Goal: Transaction & Acquisition: Purchase product/service

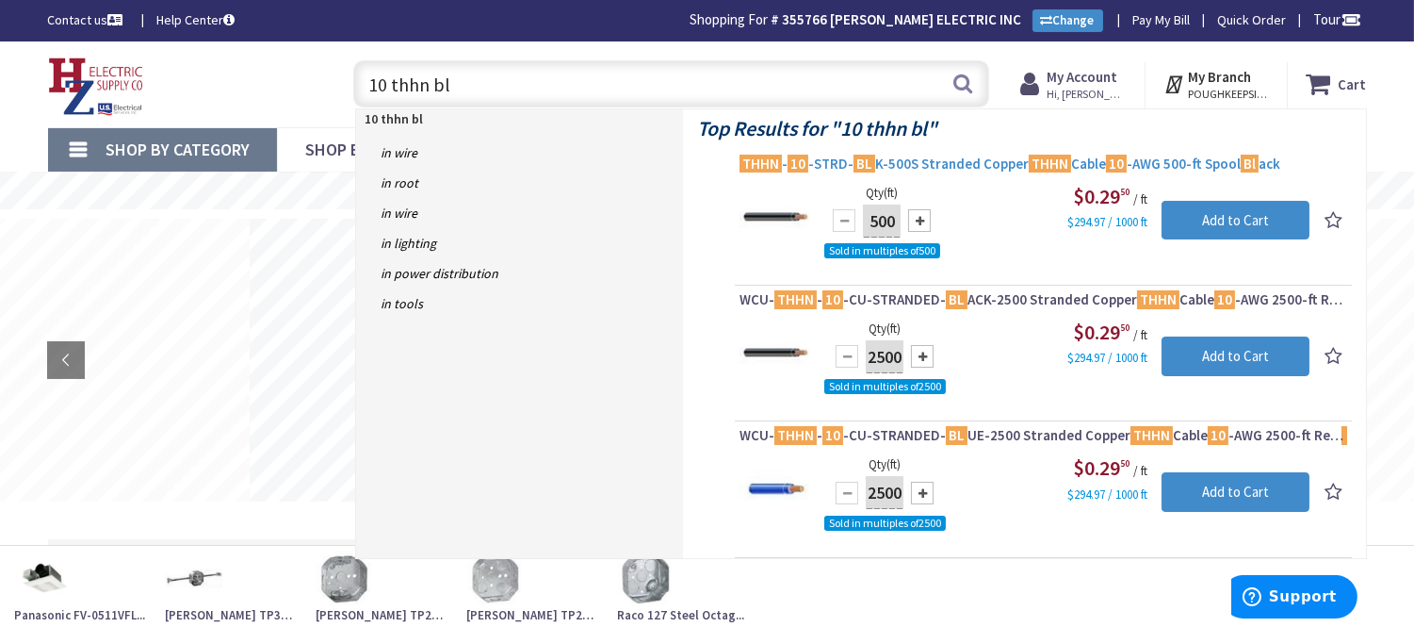
type input "10 thhn bl"
click at [986, 157] on span "THHN - 10 -STRD- BL K-500S Stranded Copper THHN Cable 10 -AWG 500-ft Spool Bl a…" at bounding box center [1044, 164] width 608 height 19
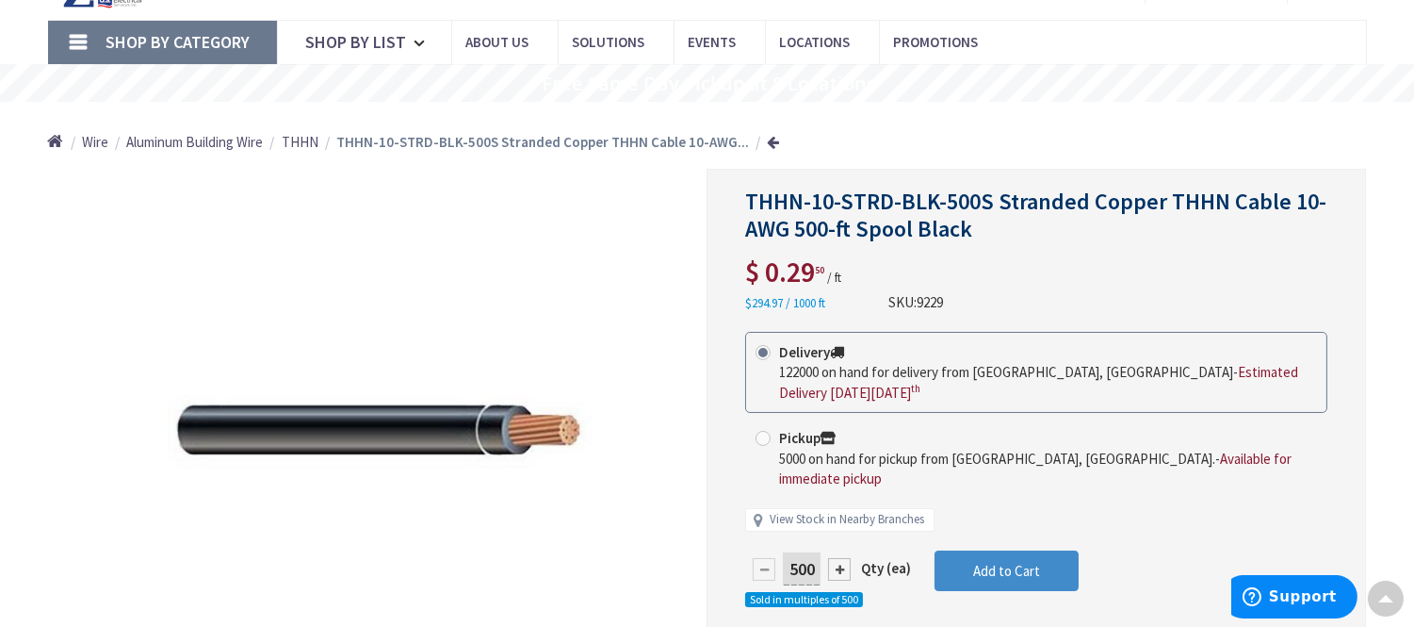
scroll to position [209, 0]
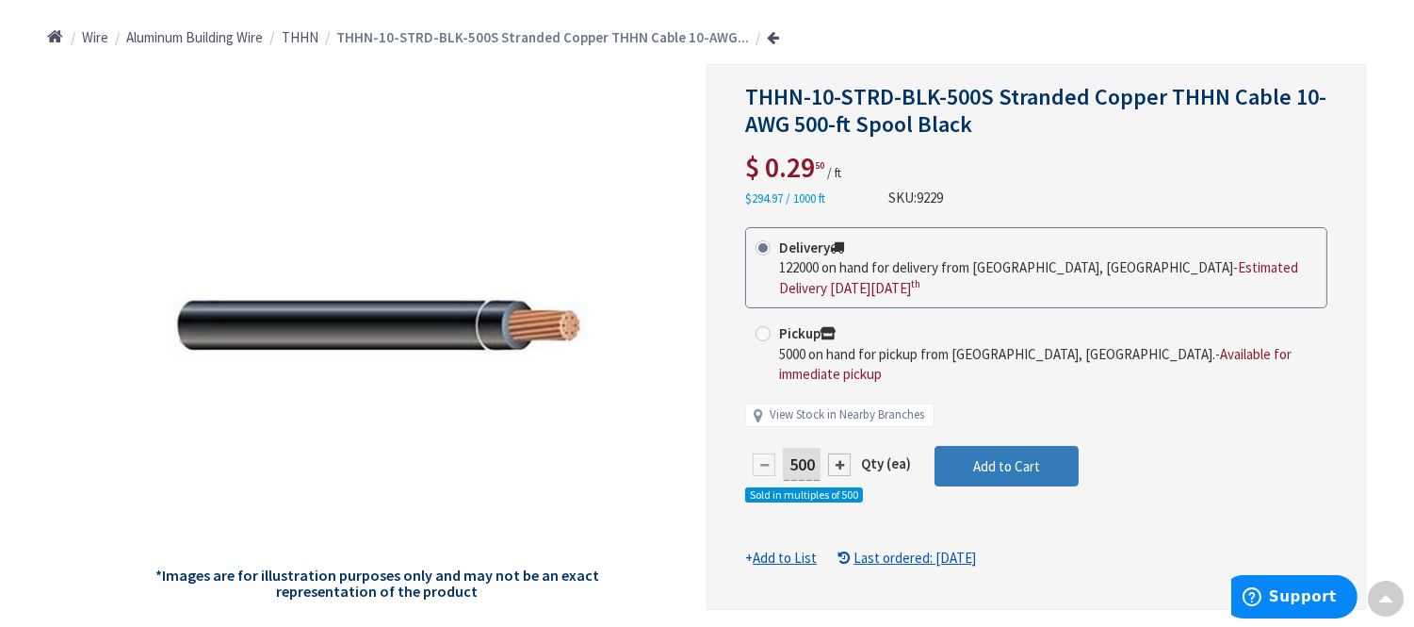
click at [1043, 446] on button "Add to Cart" at bounding box center [1007, 466] width 144 height 41
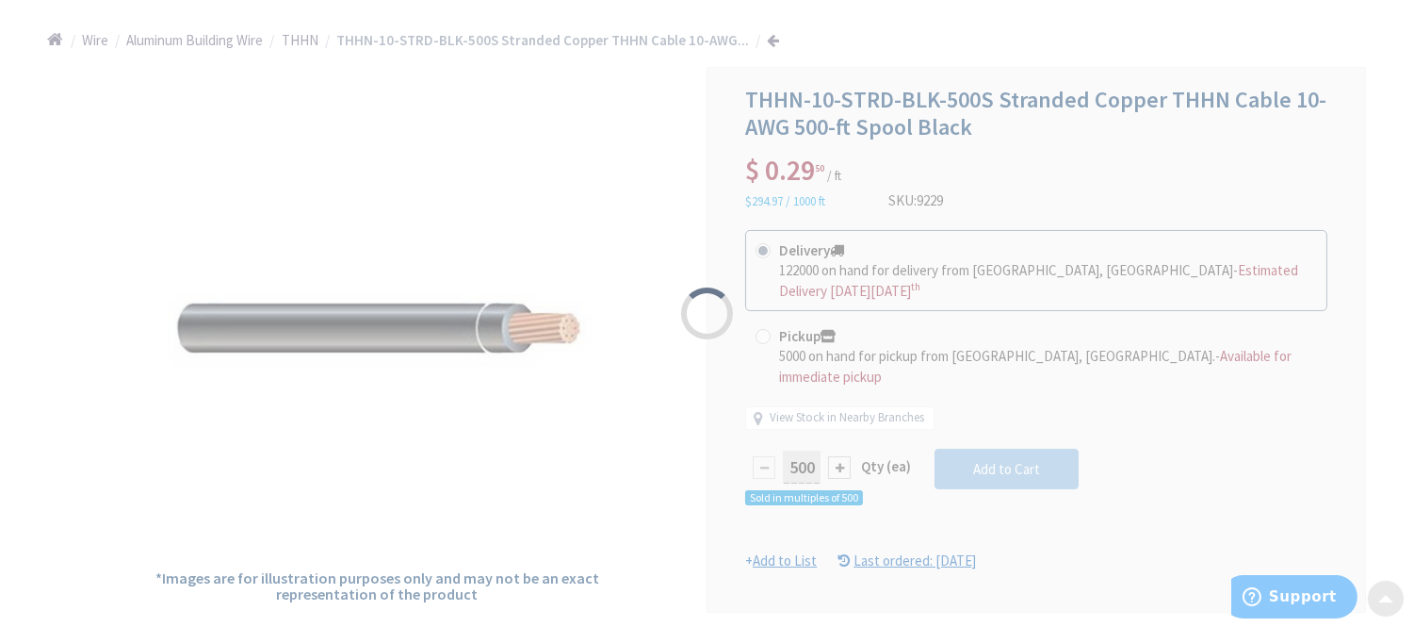
scroll to position [212, 0]
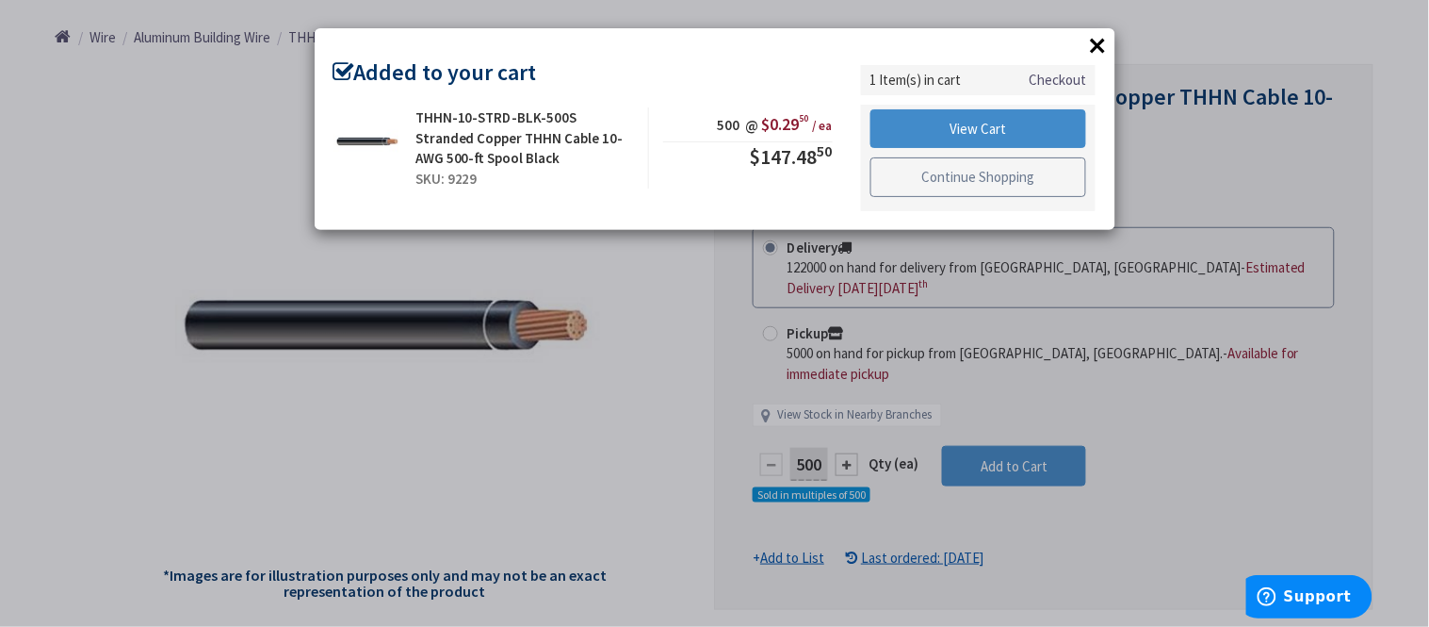
click at [971, 174] on link "Continue Shopping" at bounding box center [979, 177] width 217 height 40
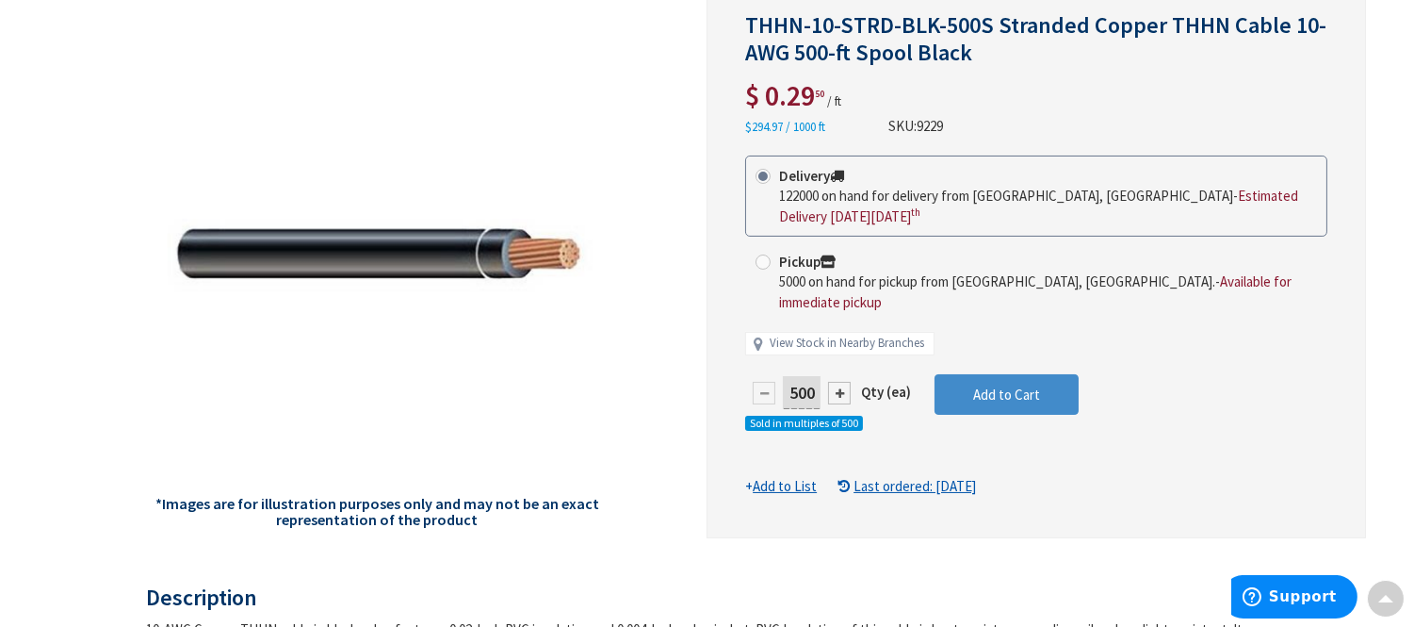
scroll to position [0, 0]
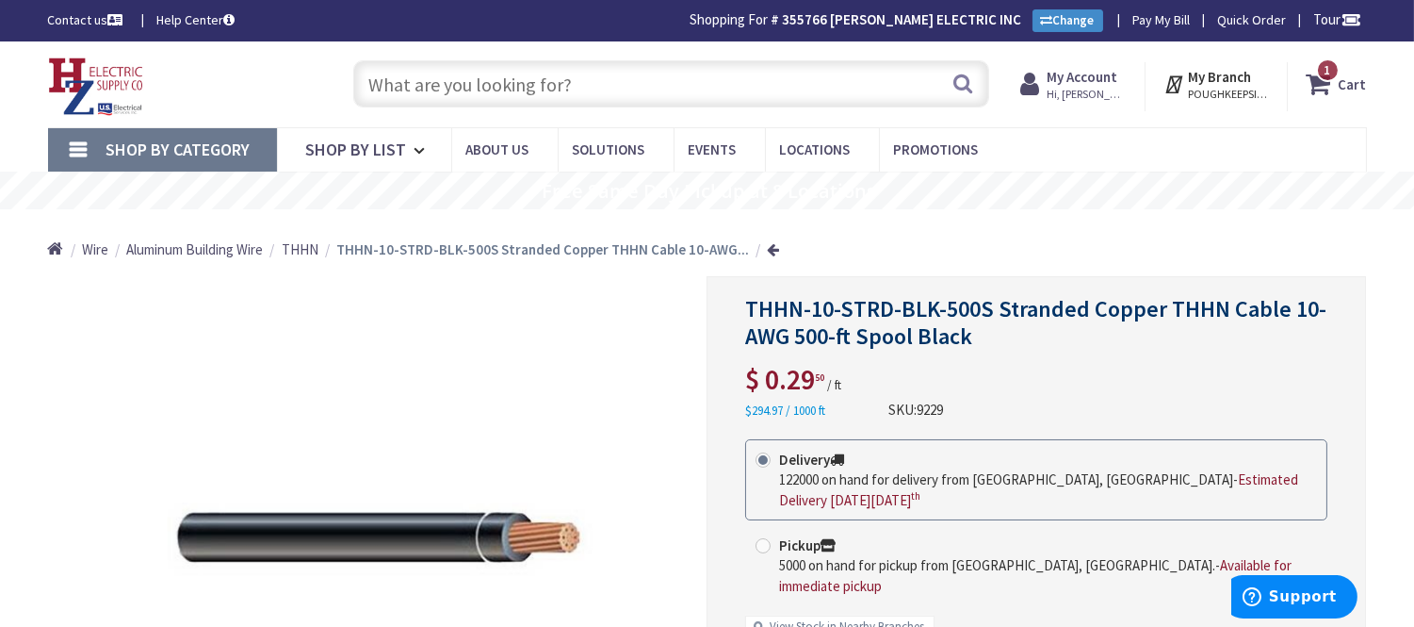
click at [391, 82] on input "text" at bounding box center [671, 83] width 636 height 47
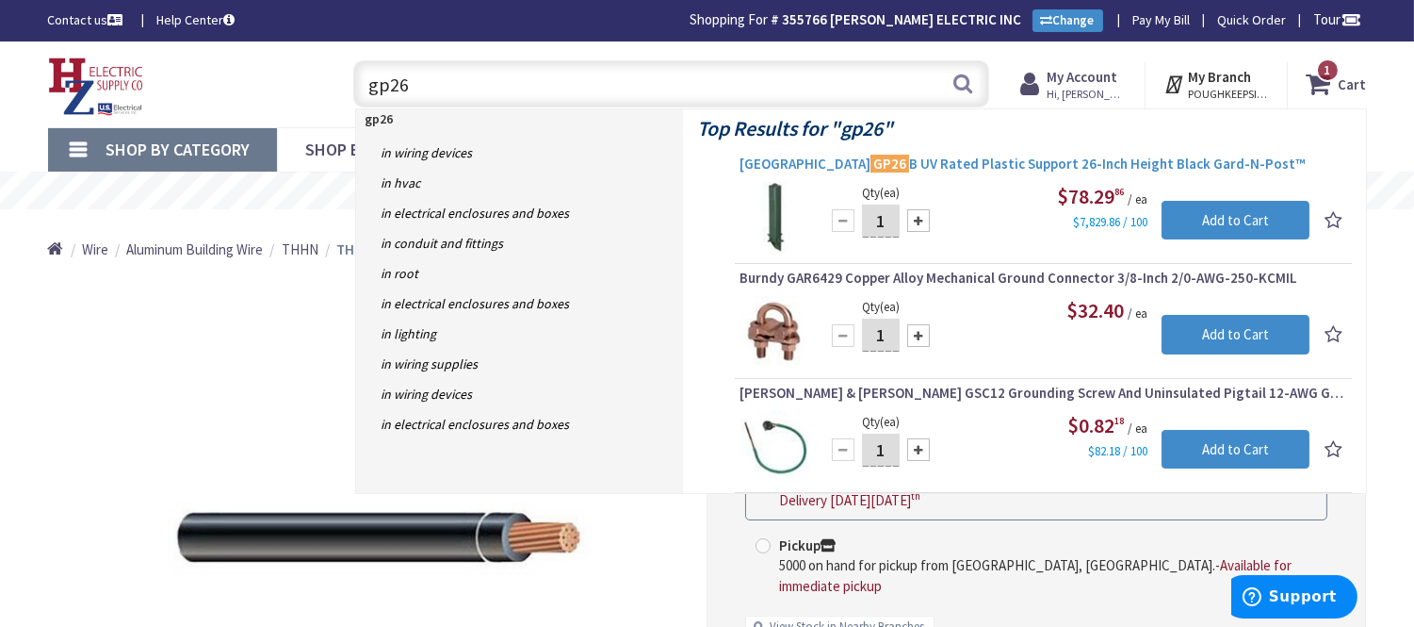
type input "gp26"
click at [954, 160] on span "Arlington GP26 B UV Rated Plastic Support 26-Inch Height Black Gard-N-Post™" at bounding box center [1044, 164] width 608 height 19
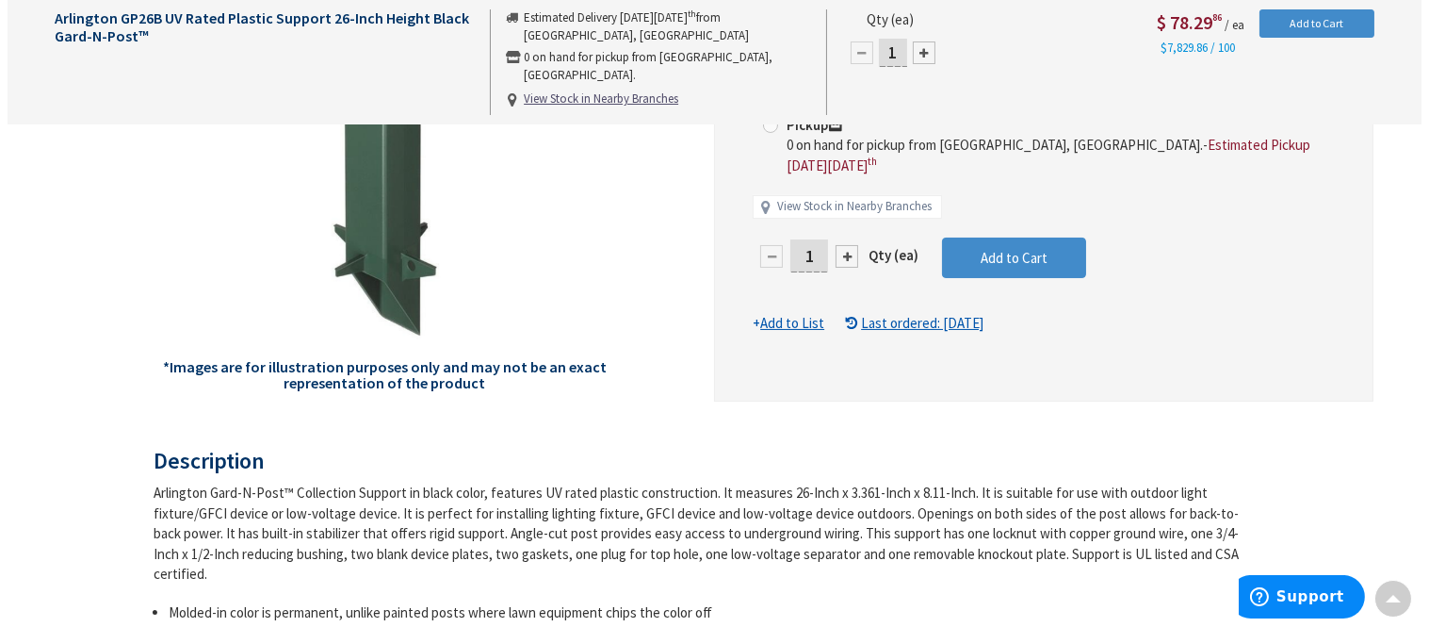
scroll to position [211, 0]
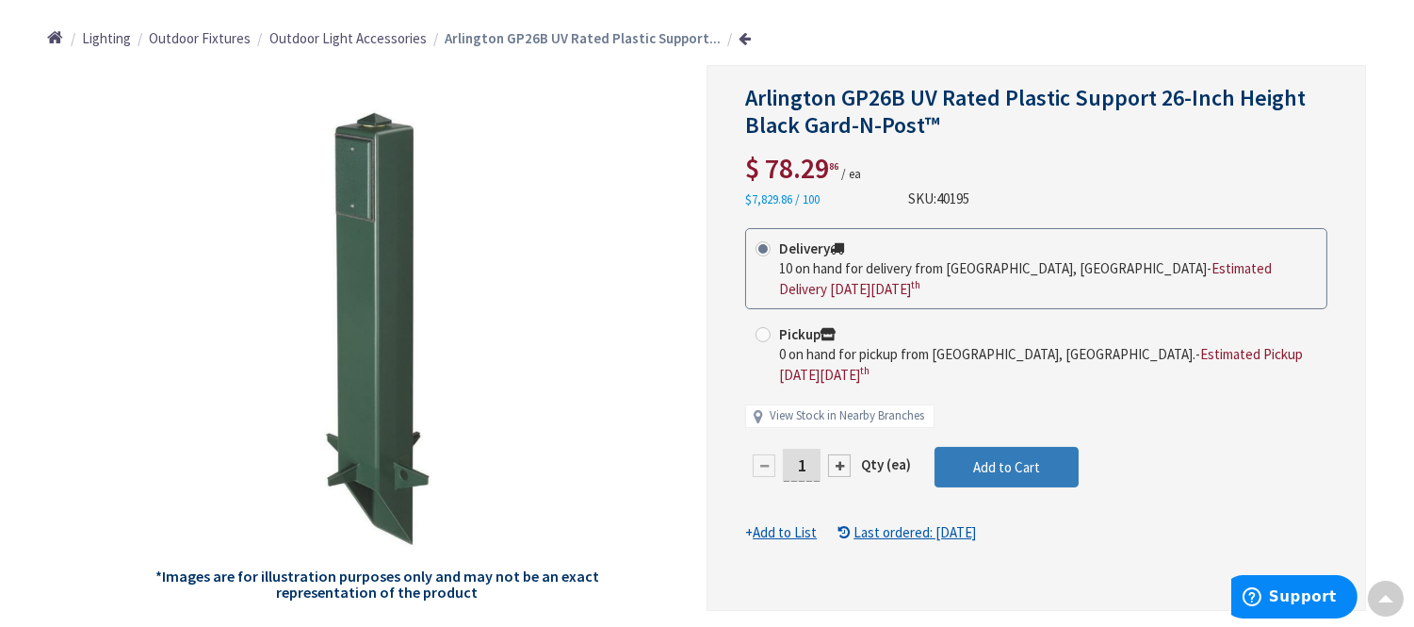
click at [1055, 449] on button "Add to Cart" at bounding box center [1007, 467] width 144 height 41
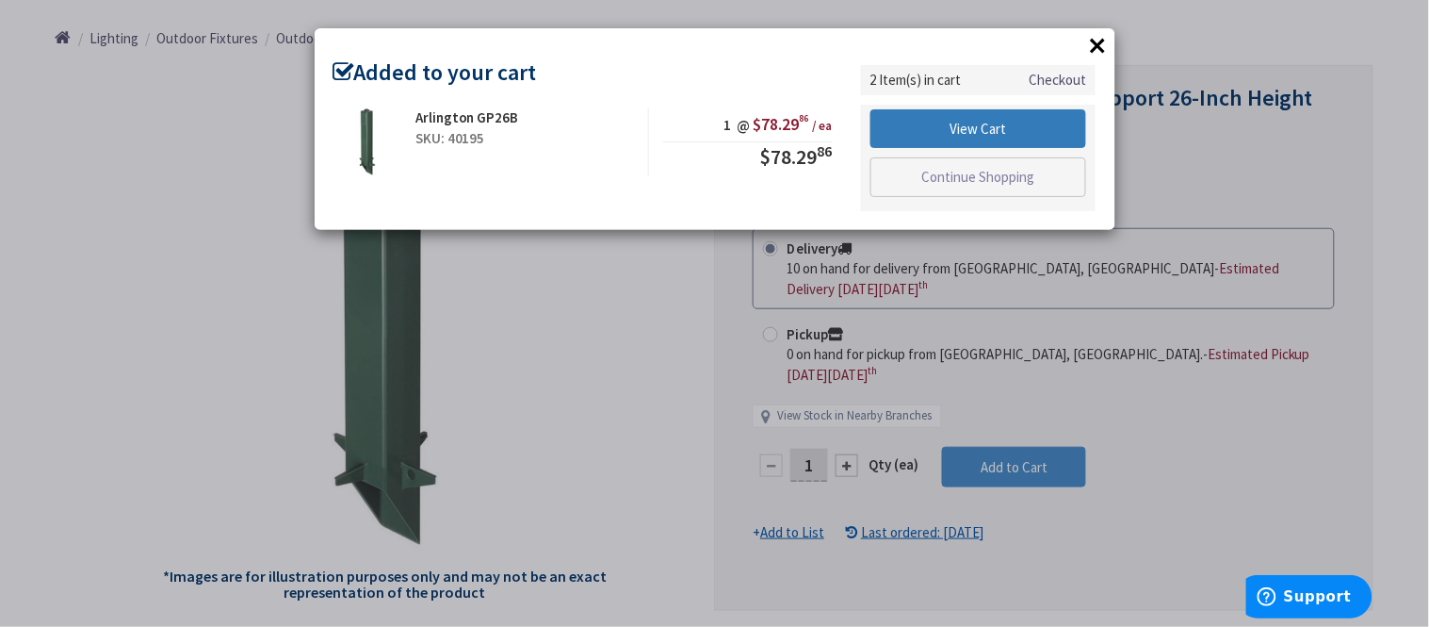
click at [989, 125] on link "View Cart" at bounding box center [979, 129] width 217 height 40
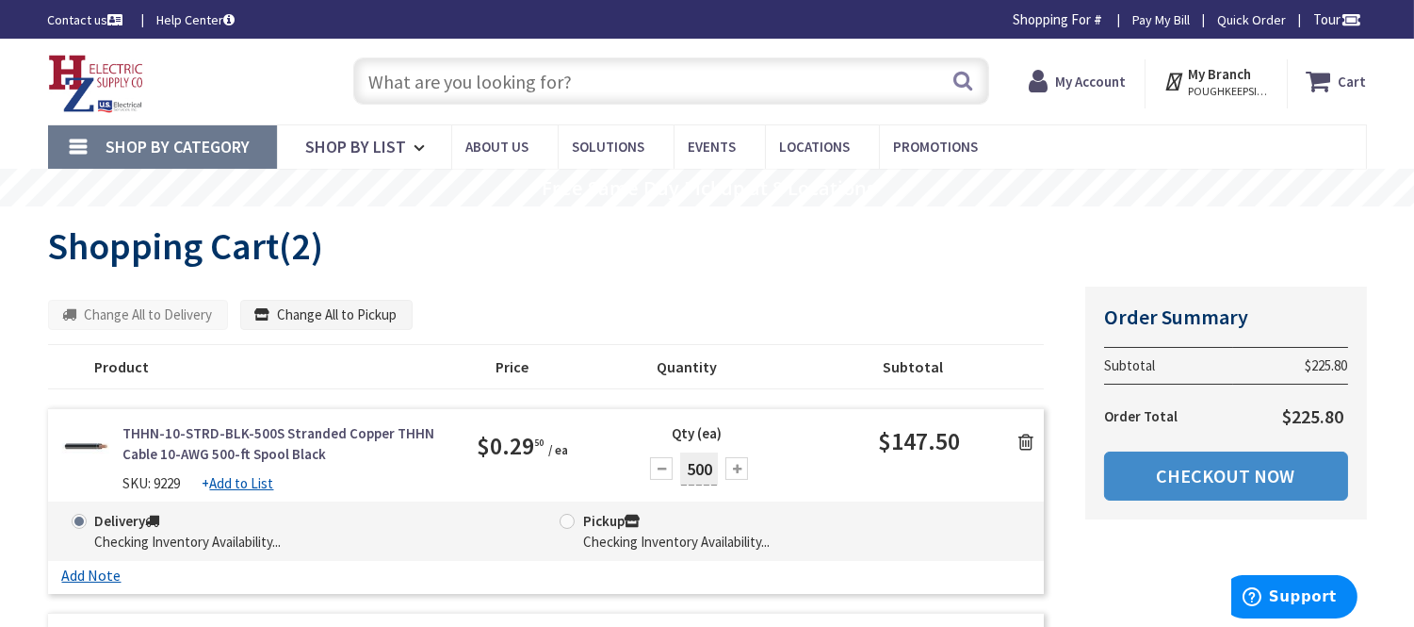
scroll to position [209, 0]
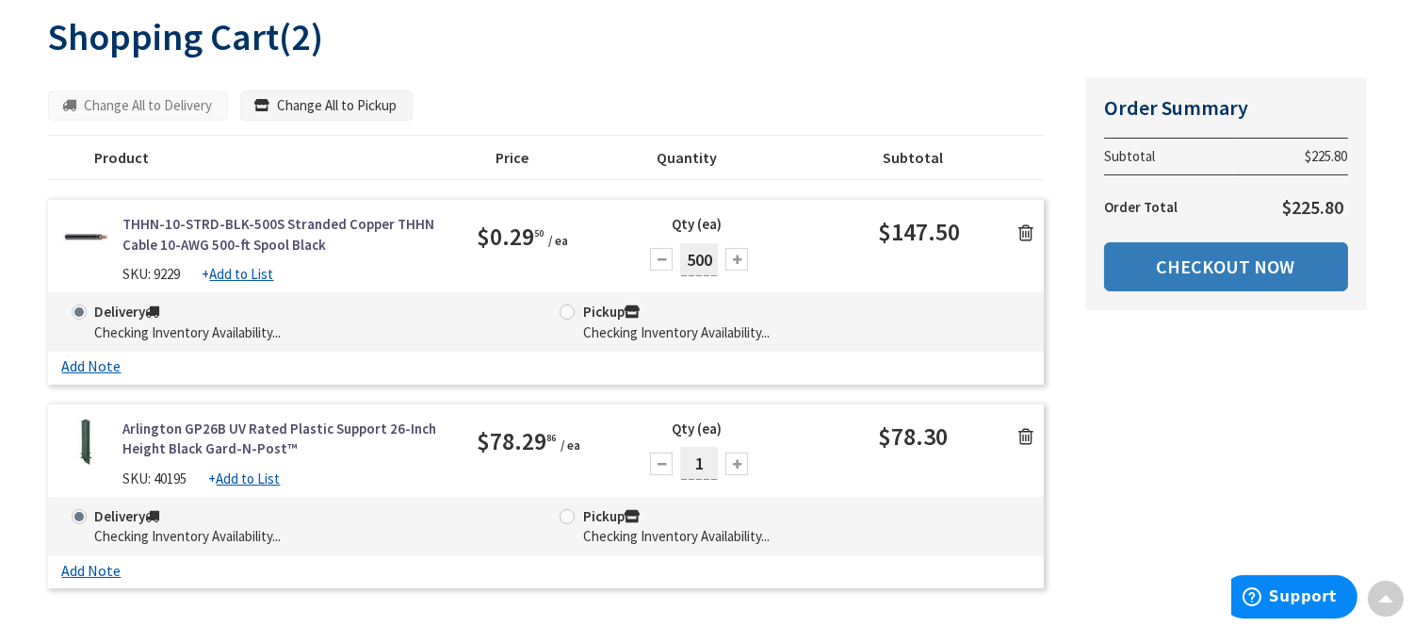
click at [1184, 260] on link "Checkout Now" at bounding box center [1226, 266] width 244 height 49
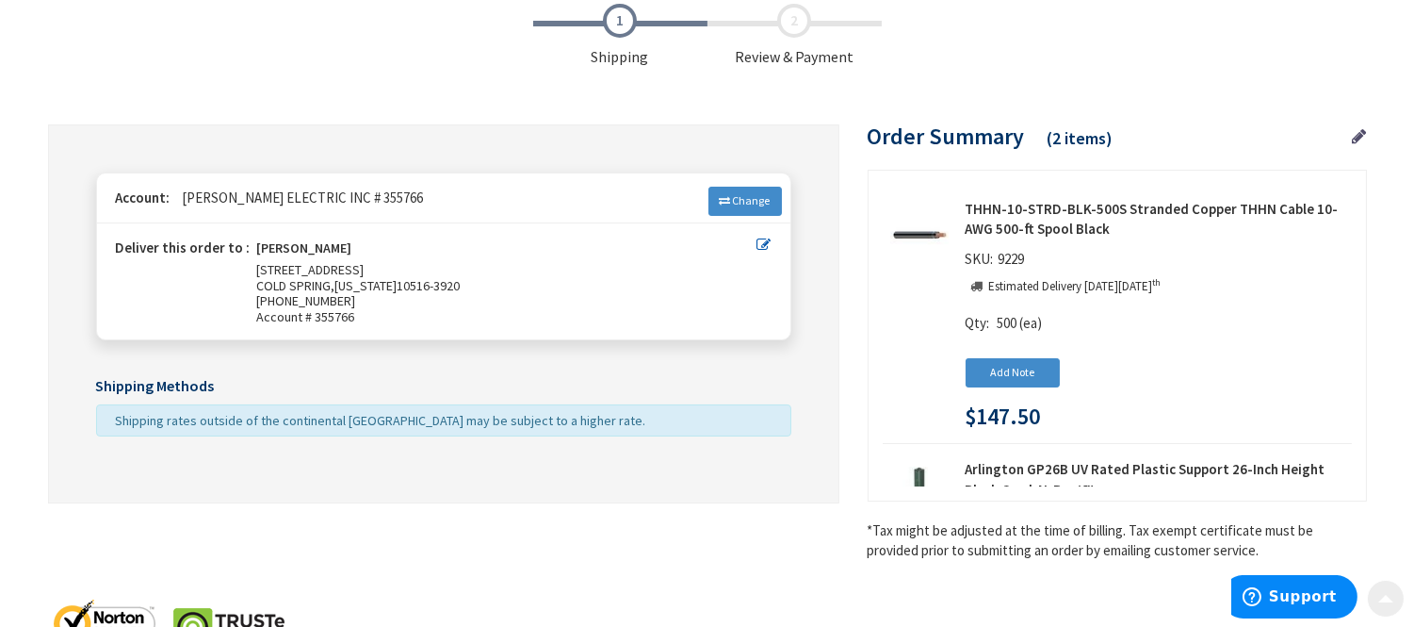
scroll to position [175, 0]
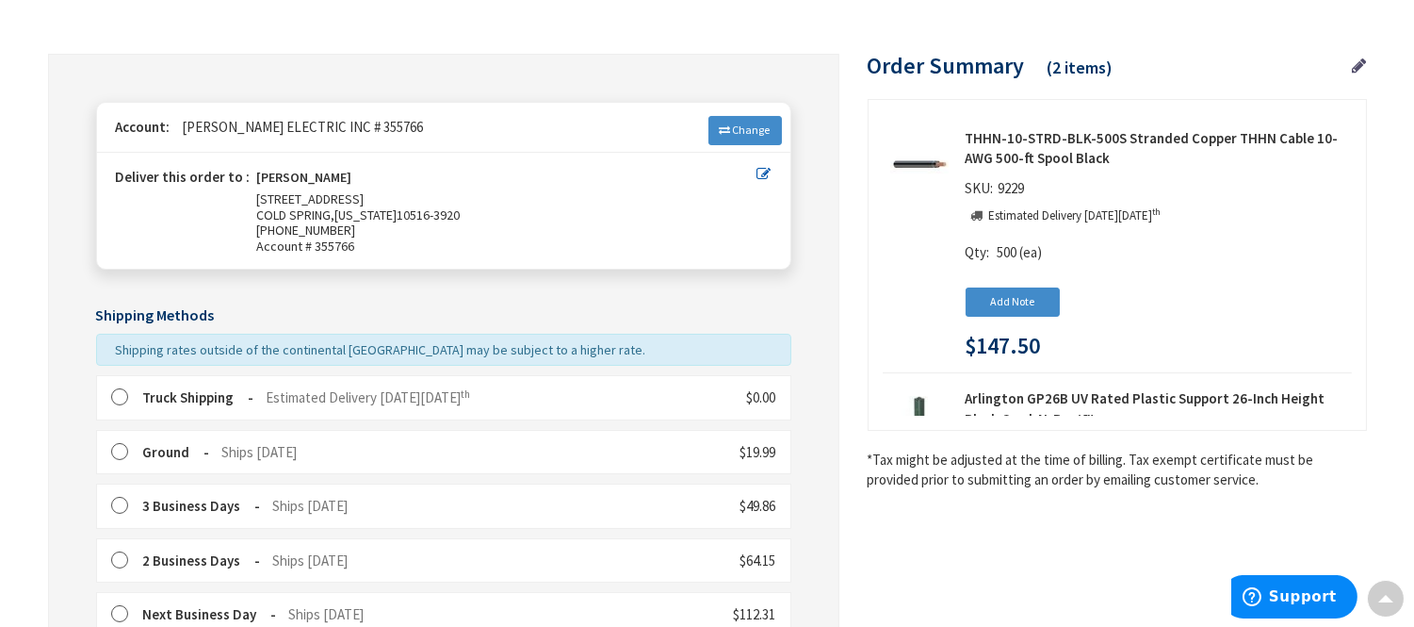
click at [120, 392] on label at bounding box center [125, 397] width 29 height 19
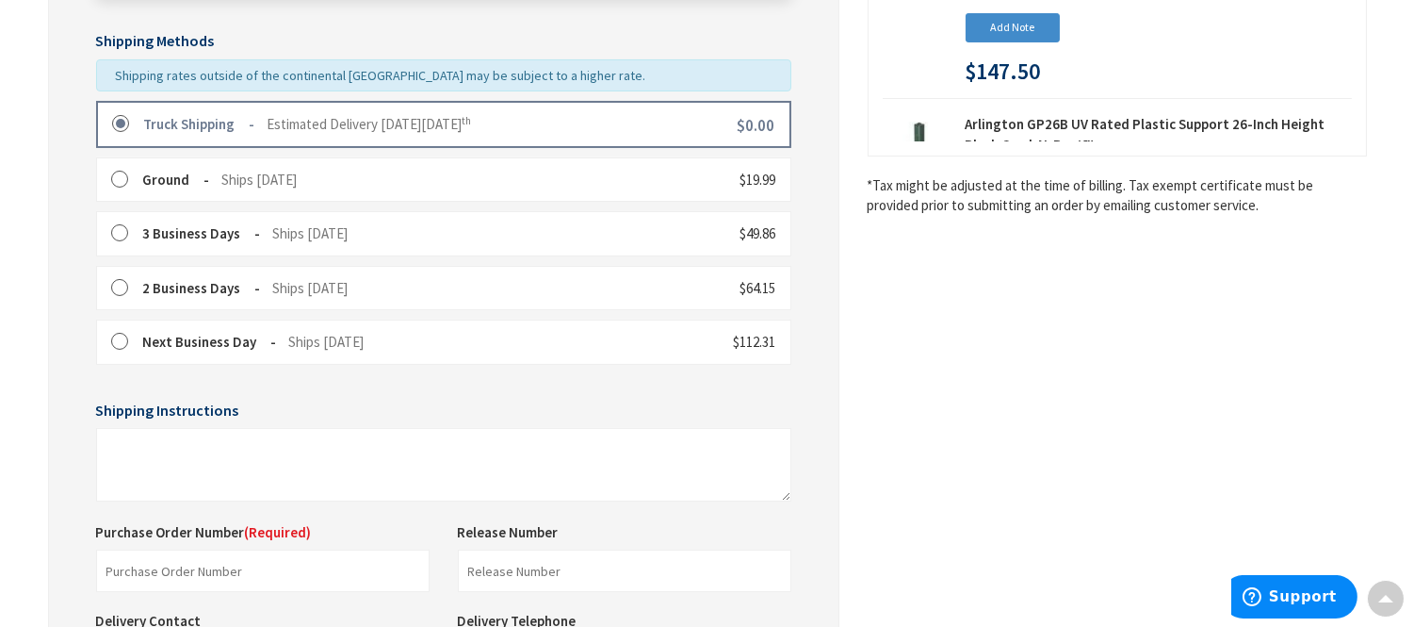
scroll to position [699, 0]
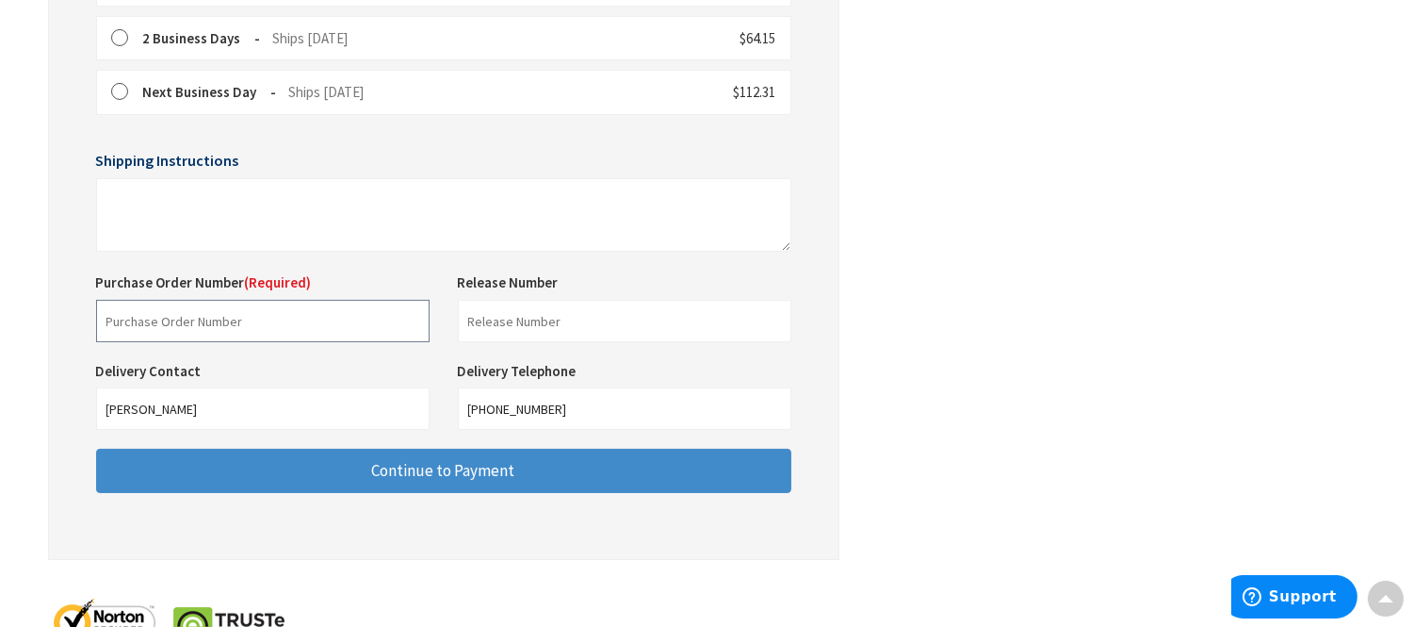
click at [127, 313] on input "text" at bounding box center [263, 321] width 334 height 42
type input "101 [GEOGRAPHIC_DATA]"
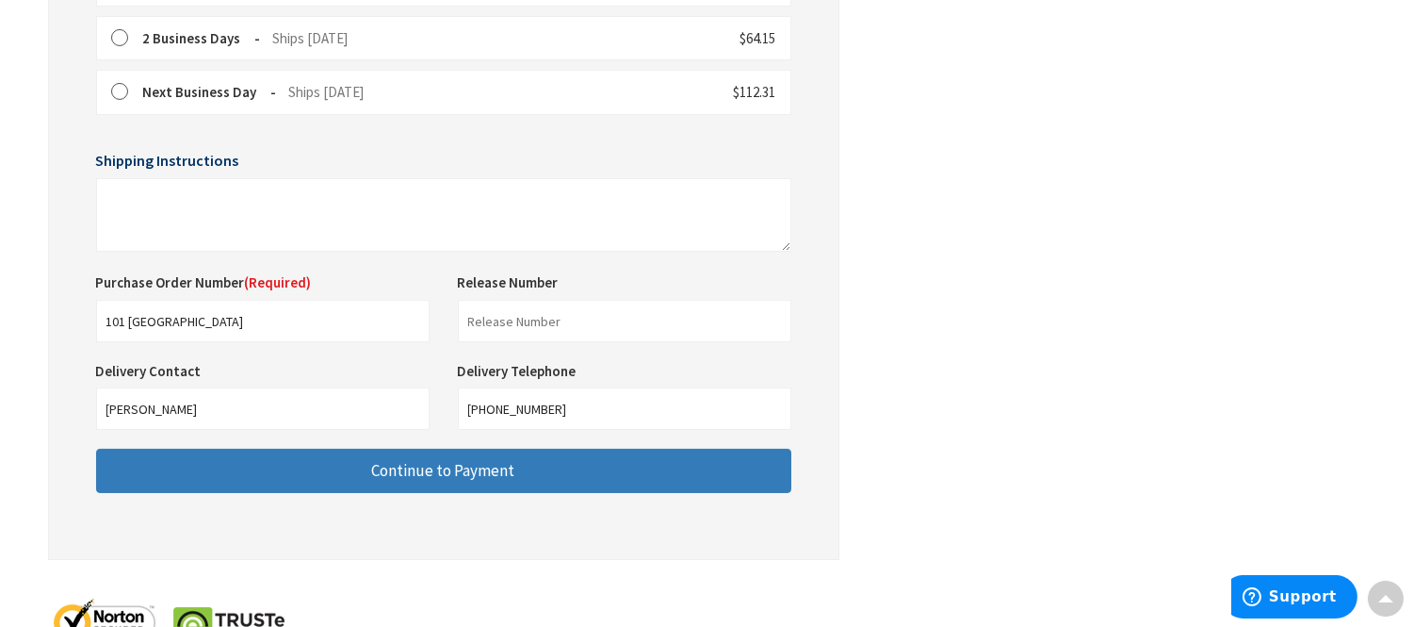
click at [315, 472] on button "Continue to Payment" at bounding box center [443, 471] width 695 height 44
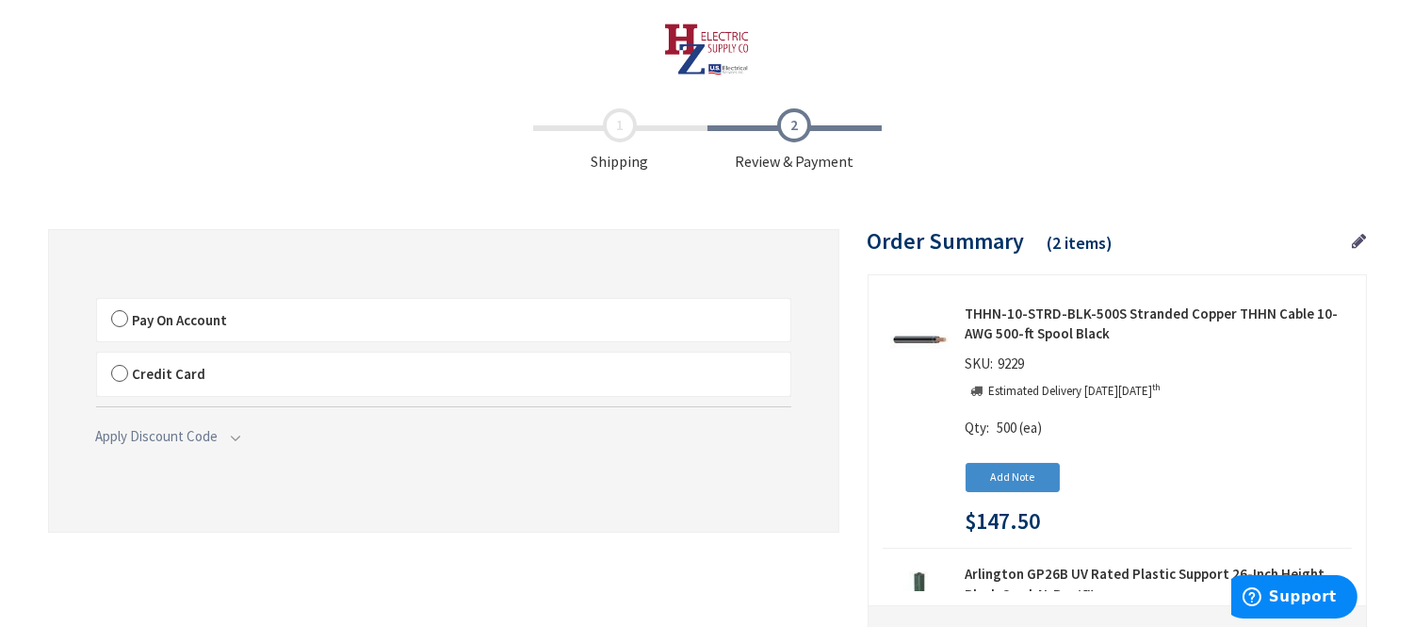
click at [123, 318] on label "Pay On Account" at bounding box center [444, 320] width 694 height 43
click at [97, 302] on input "Pay On Account" at bounding box center [97, 302] width 0 height 0
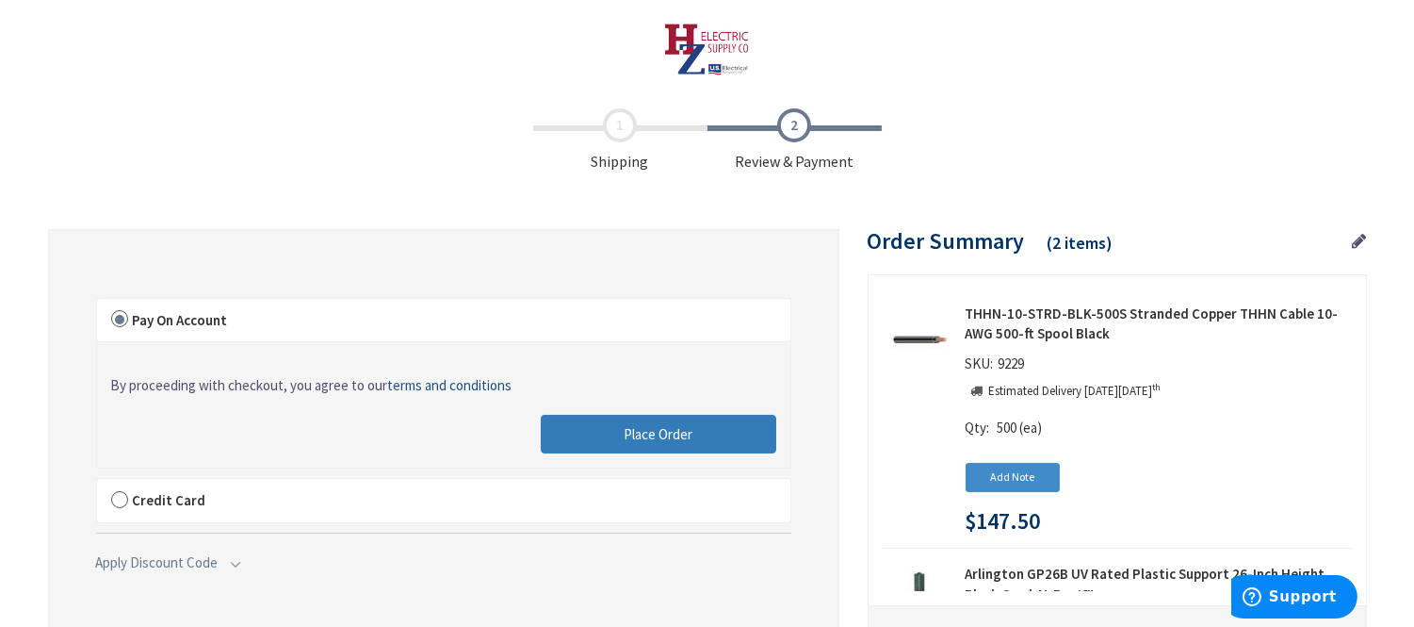
click at [609, 424] on button "Place Order" at bounding box center [659, 435] width 236 height 40
